Goal: Understand process/instructions: Learn how to perform a task or action

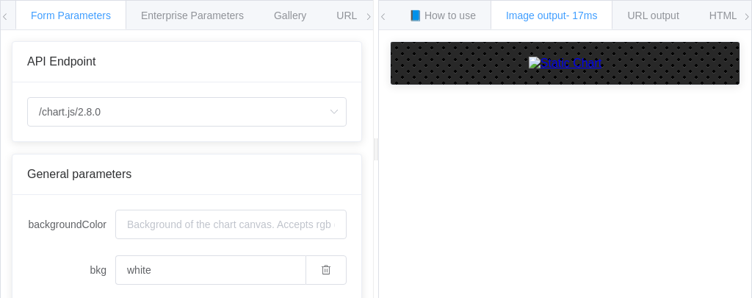
click at [531, 287] on div "How to maximize Image Charts in 3 steps Read the step-by-[PERSON_NAME] to the I…" at bounding box center [565, 175] width 373 height 290
click at [295, 10] on span "Gallery" at bounding box center [290, 16] width 32 height 12
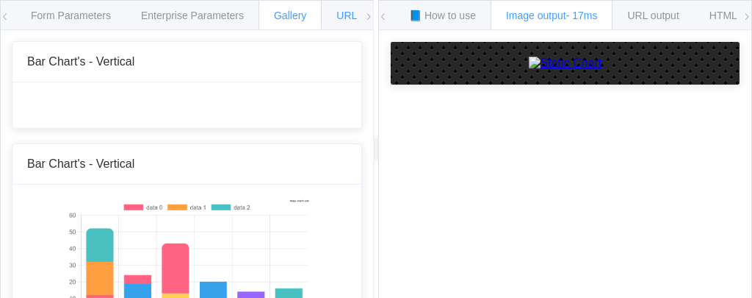
click at [339, 14] on span "URL Parameters" at bounding box center [375, 16] width 76 height 12
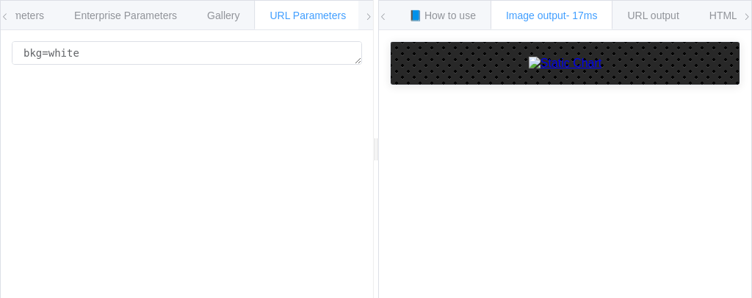
click at [367, 22] on span at bounding box center [368, 17] width 9 height 32
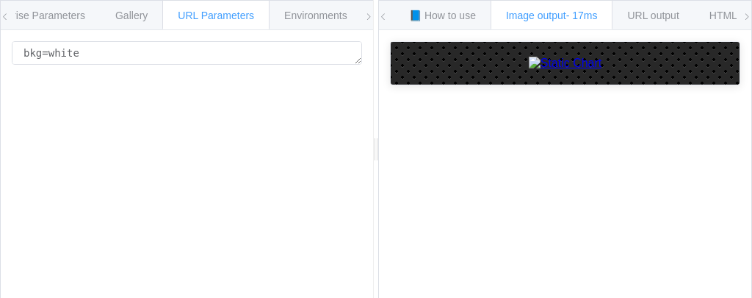
click at [367, 22] on span at bounding box center [368, 17] width 9 height 32
click at [314, 10] on span "Environments" at bounding box center [315, 16] width 63 height 12
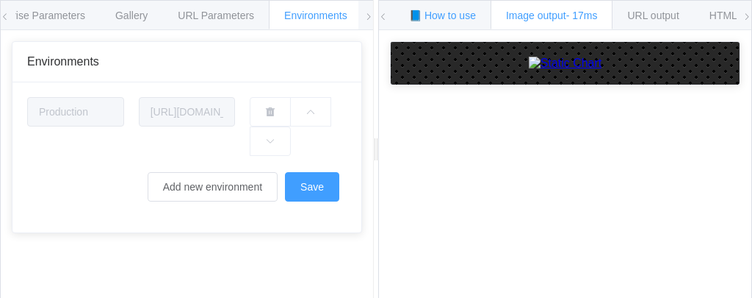
click at [415, 10] on span "📘 How to use" at bounding box center [442, 16] width 67 height 12
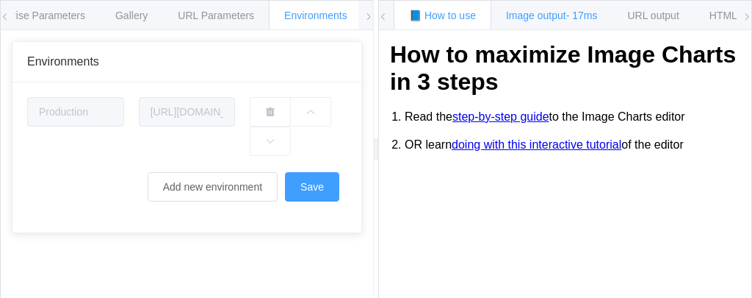
click at [527, 17] on span "Image output - 17ms" at bounding box center [552, 16] width 92 height 12
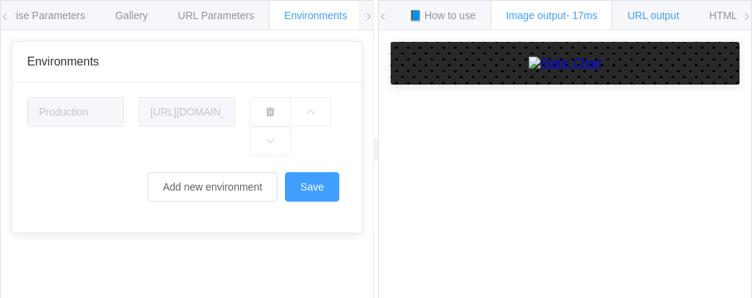
click at [644, 18] on span "URL output" at bounding box center [653, 16] width 51 height 12
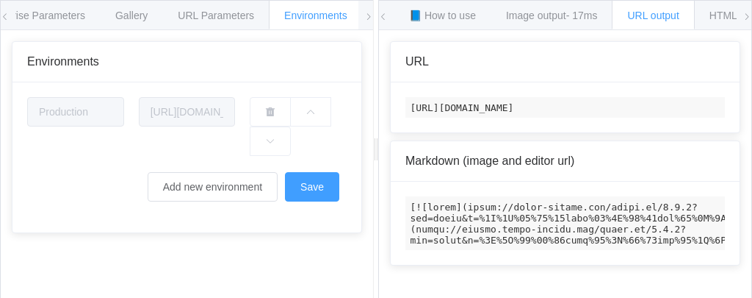
click at [639, 208] on code at bounding box center [566, 223] width 320 height 54
